Goal: Transaction & Acquisition: Purchase product/service

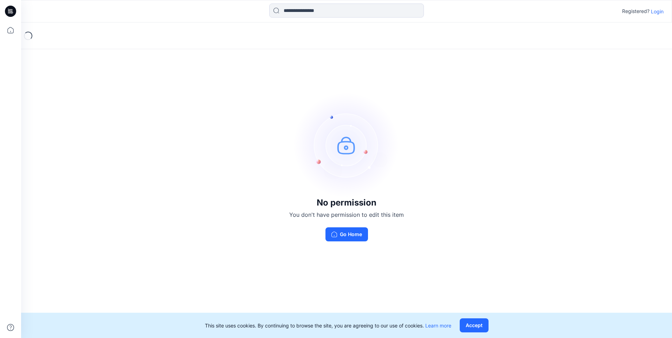
click at [655, 10] on p "Login" at bounding box center [657, 11] width 13 height 7
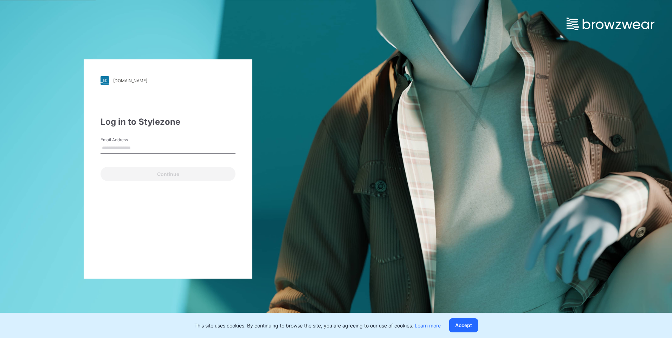
click at [189, 141] on div "Email Address" at bounding box center [168, 147] width 135 height 21
drag, startPoint x: 188, startPoint y: 143, endPoint x: 188, endPoint y: 147, distance: 3.9
click at [188, 143] on input "Email Address" at bounding box center [168, 148] width 135 height 11
click at [188, 148] on input "Email Address" at bounding box center [168, 148] width 135 height 11
type input "**********"
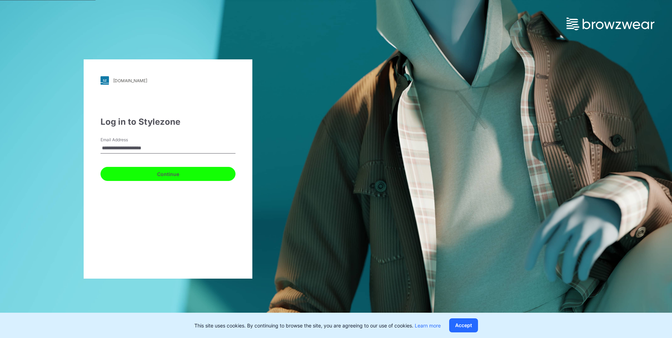
click at [160, 170] on button "Continue" at bounding box center [168, 174] width 135 height 14
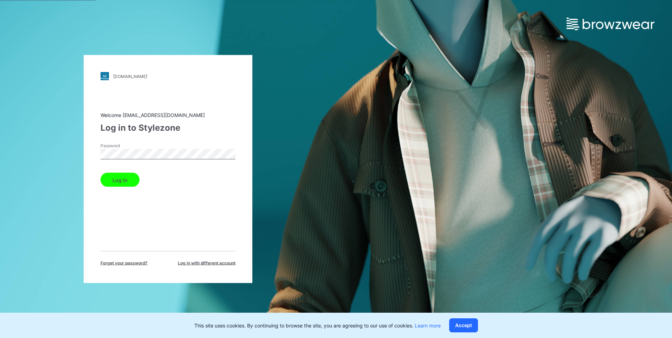
click at [101, 173] on button "Log in" at bounding box center [120, 180] width 39 height 14
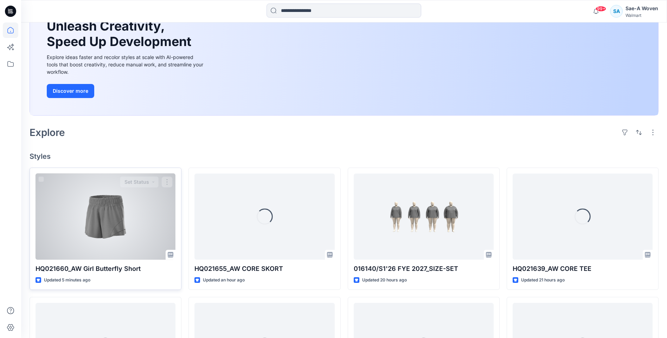
scroll to position [141, 0]
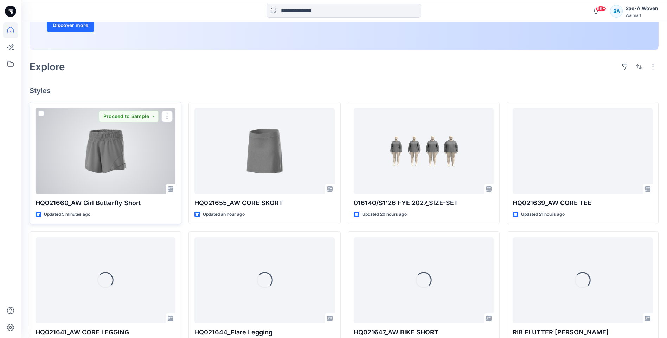
click at [132, 172] on div at bounding box center [105, 151] width 140 height 86
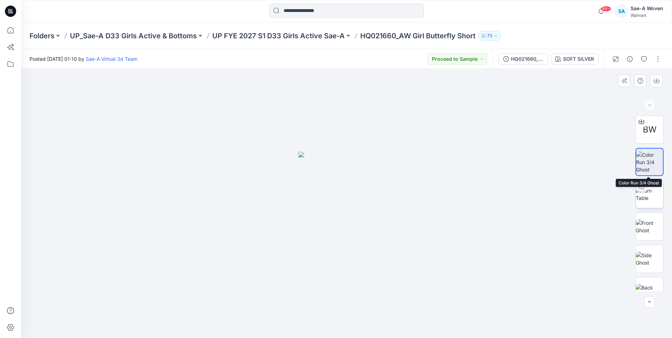
click at [649, 187] on img at bounding box center [649, 194] width 27 height 15
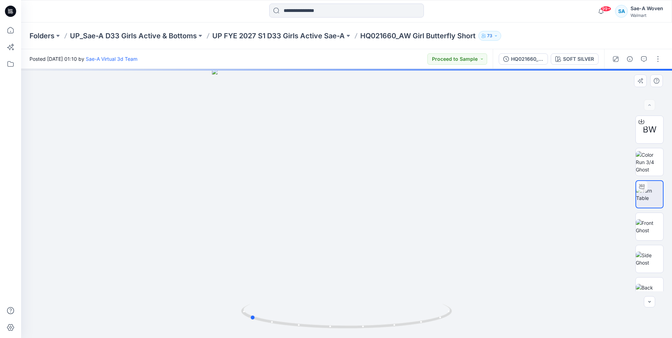
drag, startPoint x: 355, startPoint y: 273, endPoint x: 269, endPoint y: 278, distance: 85.5
click at [269, 278] on div at bounding box center [346, 203] width 651 height 269
drag, startPoint x: 362, startPoint y: 268, endPoint x: 360, endPoint y: 162, distance: 106.5
